Goal: Task Accomplishment & Management: Use online tool/utility

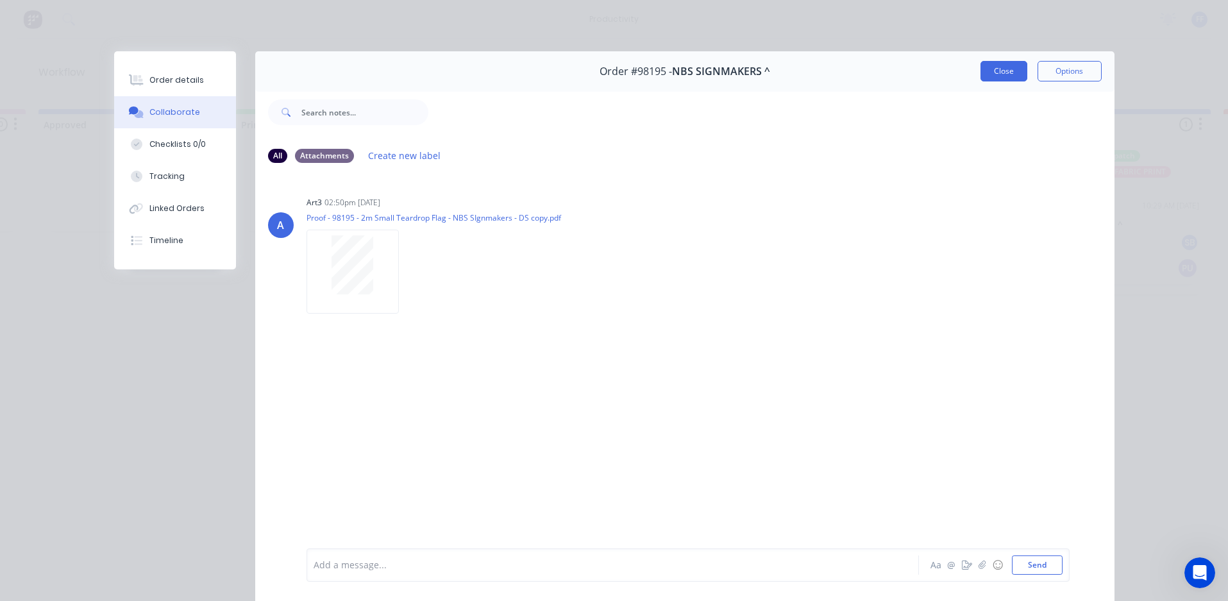
click at [994, 69] on button "Close" at bounding box center [1003, 71] width 47 height 21
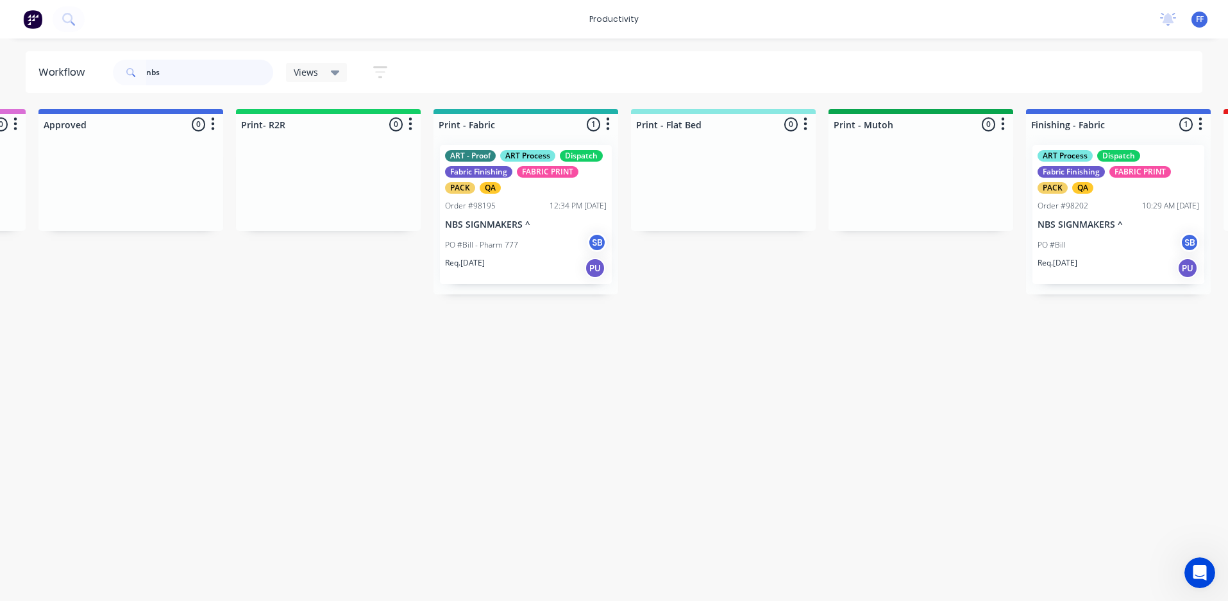
drag, startPoint x: 199, startPoint y: 78, endPoint x: 2, endPoint y: 88, distance: 197.0
click at [9, 88] on div "Workflow nbs Views Save new view None (Default) edit ART DEPT edit Banner Finis…" at bounding box center [614, 72] width 1228 height 42
type input "9"
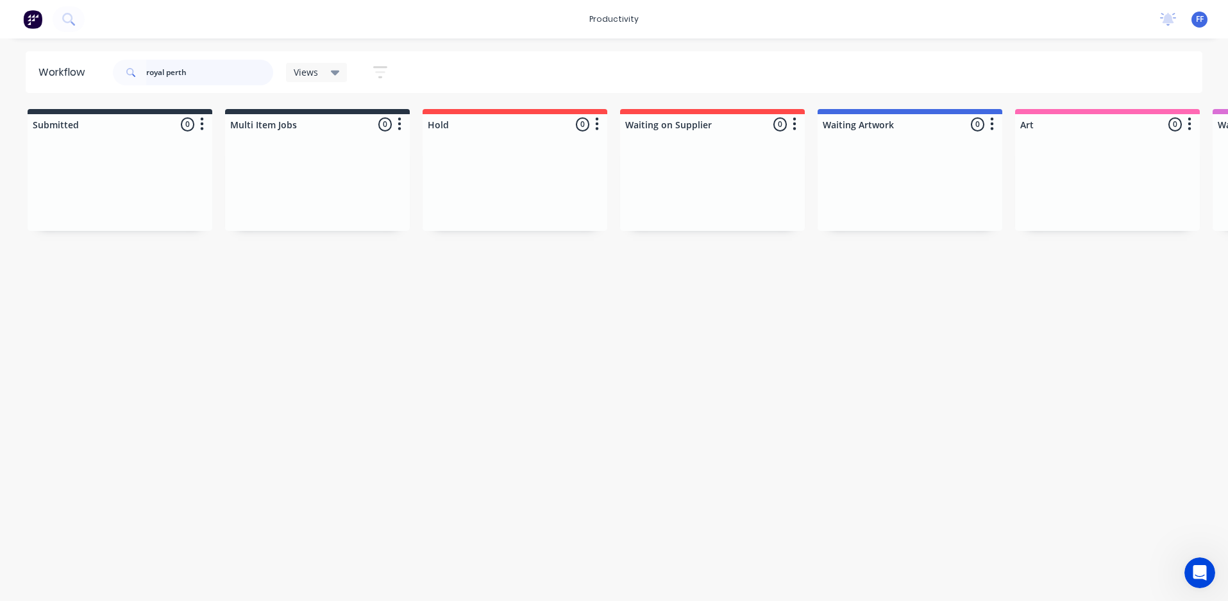
click at [151, 71] on input "royal perth" at bounding box center [209, 73] width 127 height 26
drag, startPoint x: 240, startPoint y: 75, endPoint x: -3, endPoint y: 121, distance: 246.5
click at [0, 121] on html "productivity productivity Workflow Planner Delivery Scheduling Timesheets No ne…" at bounding box center [614, 262] width 1228 height 524
type input "yacht"
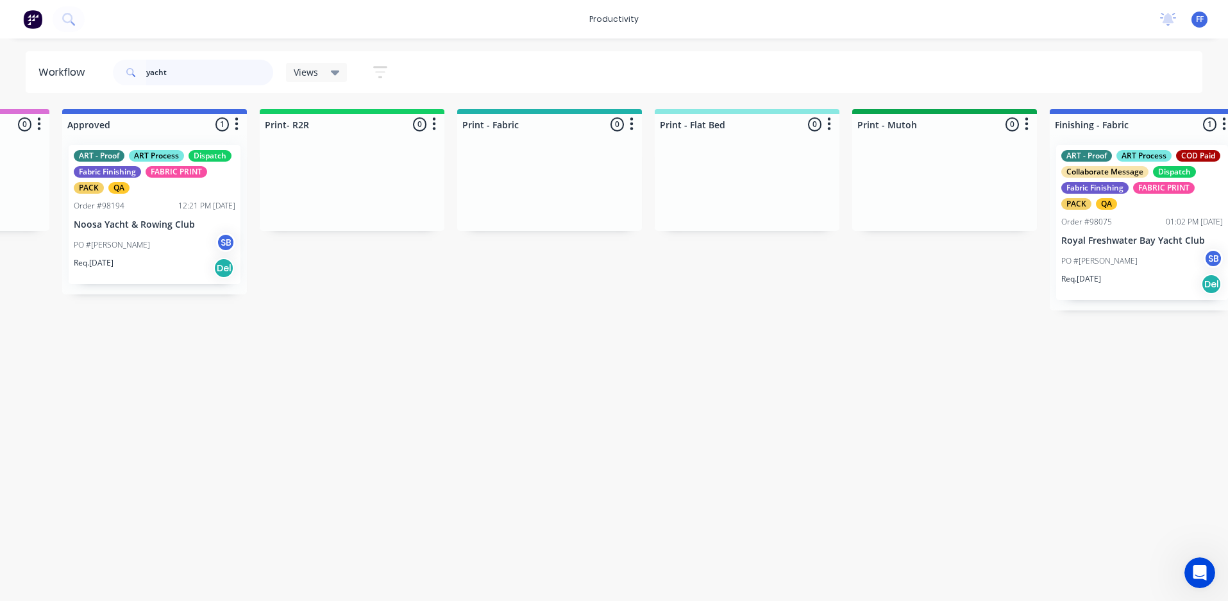
scroll to position [0, 1384]
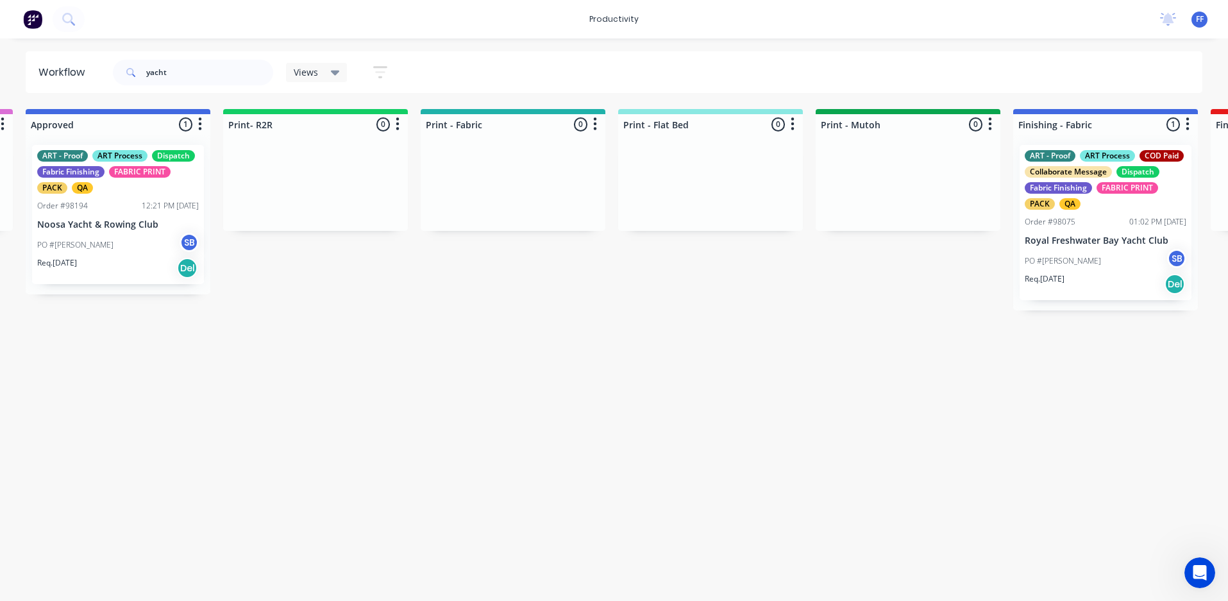
click at [1096, 273] on div "Req. [DATE] Del" at bounding box center [1105, 284] width 162 height 22
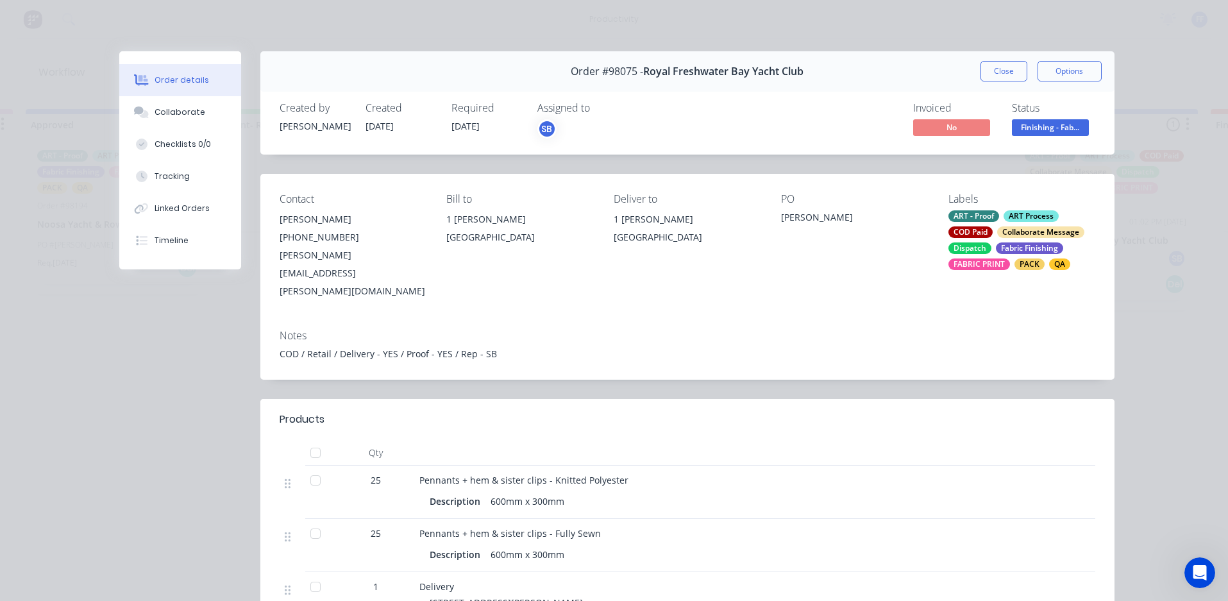
click at [1029, 133] on span "Finishing - Fab..." at bounding box center [1050, 127] width 77 height 16
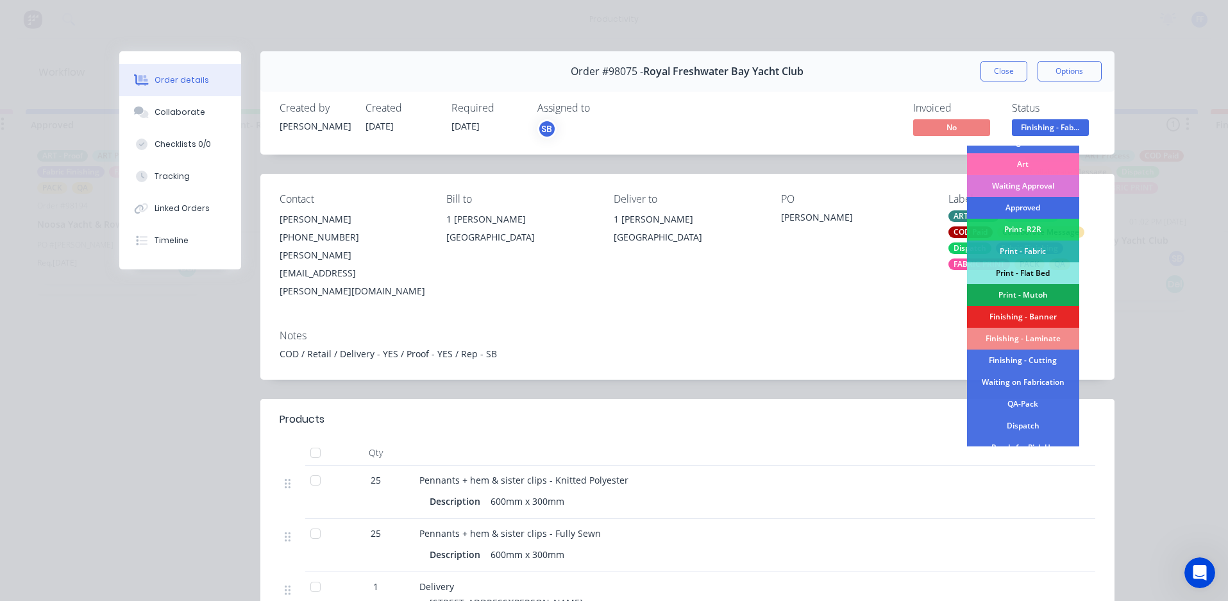
scroll to position [192, 0]
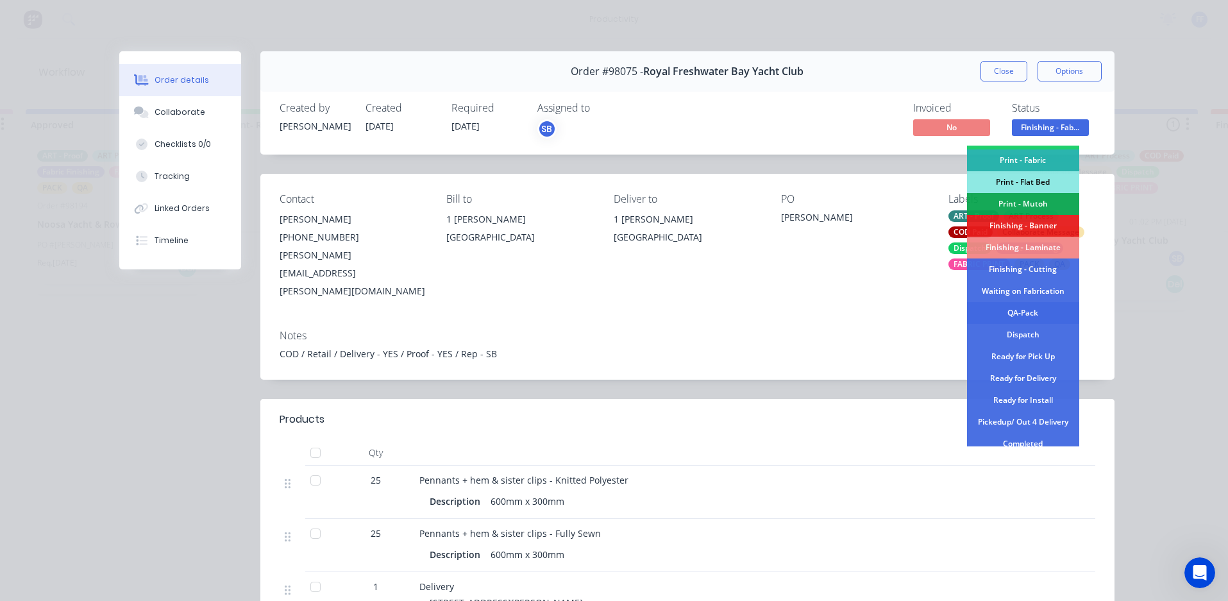
click at [1020, 316] on div "QA-Pack" at bounding box center [1023, 313] width 112 height 22
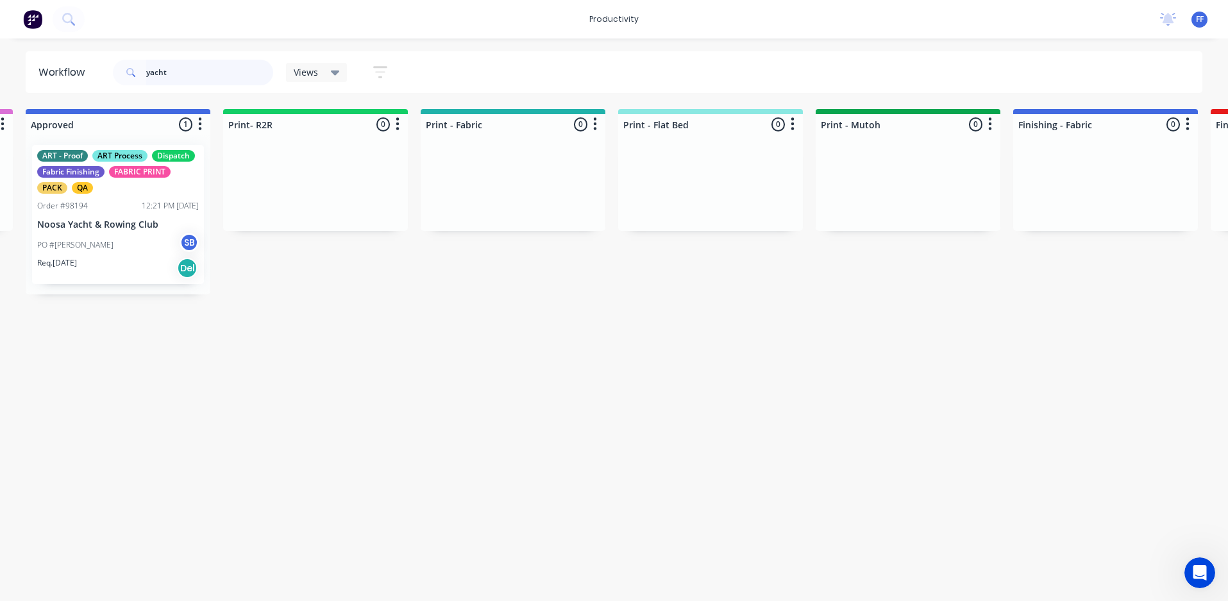
drag, startPoint x: 193, startPoint y: 78, endPoint x: -3, endPoint y: 115, distance: 199.0
